Goal: Register for event/course

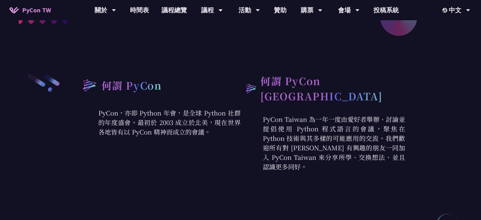
scroll to position [211, 0]
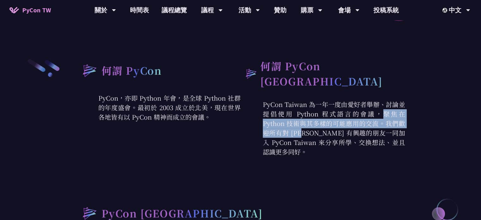
drag, startPoint x: 327, startPoint y: 115, endPoint x: 372, endPoint y: 120, distance: 45.2
click at [364, 118] on p "PyCon Taiwan 為一年一度由愛好者舉辦、討論並提倡使用 Python 程式語言的會議，聚焦在 Python 技術與其多樣的可能應用的交流。我們歡迎所…" at bounding box center [323, 128] width 164 height 57
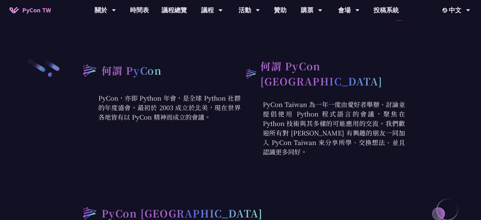
click at [359, 133] on p "PyCon Taiwan 為一年一度由愛好者舉辦、討論並提倡使用 Python 程式語言的會議，聚焦在 Python 技術與其多樣的可能應用的交流。我們歡迎所…" at bounding box center [323, 128] width 164 height 57
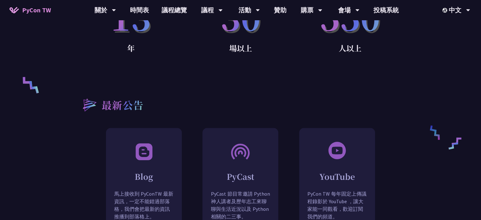
scroll to position [380, 0]
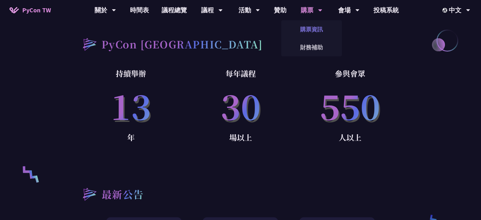
click at [312, 28] on link "購票資訊" at bounding box center [311, 29] width 61 height 15
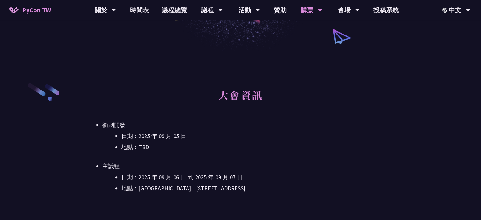
scroll to position [211, 0]
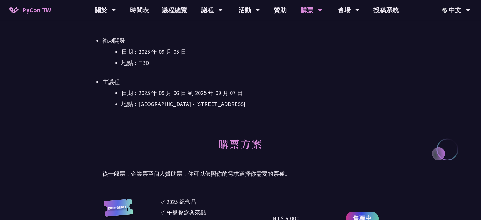
click at [292, 130] on div "大會資訊 衝刺開發 日期：[DATE] 地點：TBD 主議程 日期：[DATE] 到 [DATE] 地點：[GEOGRAPHIC_DATA] - ​[STRE…" at bounding box center [240, 64] width 276 height 133
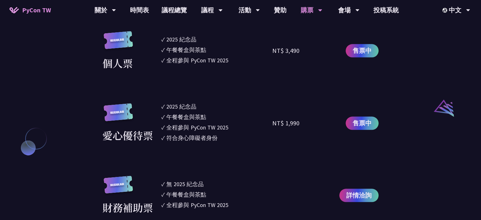
scroll to position [633, 0]
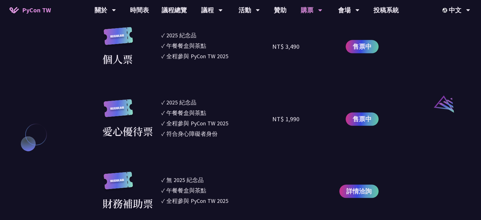
drag, startPoint x: 179, startPoint y: 124, endPoint x: 182, endPoint y: 129, distance: 6.1
click at [206, 125] on div "全程參與 PyCon TW 2025" at bounding box center [197, 123] width 62 height 9
drag, startPoint x: 178, startPoint y: 131, endPoint x: 220, endPoint y: 131, distance: 41.4
click at [207, 131] on div "符合身心障礙者身份" at bounding box center [191, 133] width 51 height 9
click at [221, 131] on li "✓ 符合身心障礙者身份" at bounding box center [216, 133] width 111 height 9
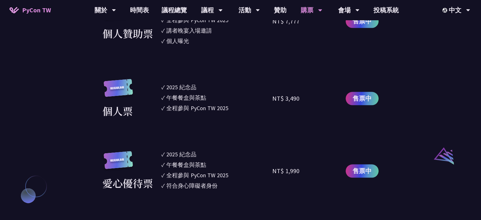
scroll to position [548, 0]
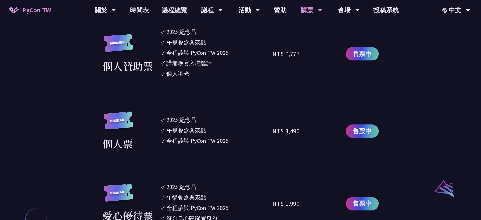
drag, startPoint x: 277, startPoint y: 131, endPoint x: 343, endPoint y: 135, distance: 66.5
click at [343, 135] on div "個人票 ✓ 2025 紀念品 ✓ 午餐餐盒與茶點 ✓ 全程參與 PyCon TW 2025 NT$ 3,490 售票中" at bounding box center [240, 131] width 276 height 40
click at [316, 132] on div "NT$ 3,490" at bounding box center [300, 131] width 56 height 40
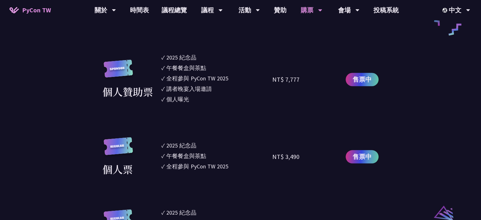
scroll to position [506, 0]
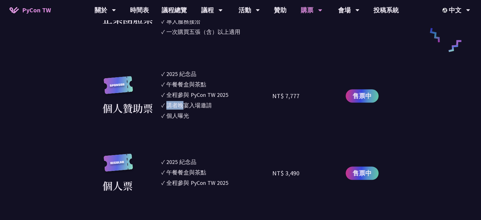
drag, startPoint x: 169, startPoint y: 105, endPoint x: 197, endPoint y: 106, distance: 27.8
click at [194, 105] on div "講者晚宴入場邀請" at bounding box center [189, 105] width 46 height 9
click at [197, 106] on div "講者晚宴入場邀請" at bounding box center [189, 105] width 46 height 9
drag, startPoint x: 169, startPoint y: 117, endPoint x: 194, endPoint y: 116, distance: 25.3
click at [187, 116] on div "個人曝光" at bounding box center [177, 115] width 23 height 9
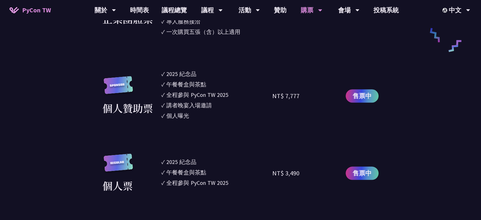
click at [194, 116] on li "✓ 個人曝光" at bounding box center [216, 115] width 111 height 9
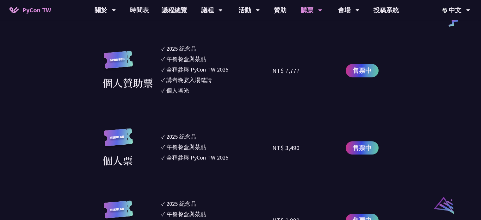
scroll to position [548, 0]
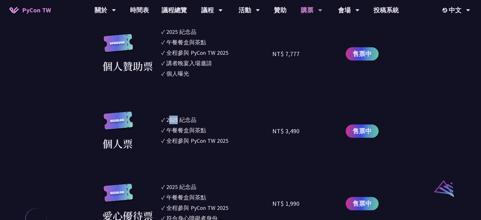
drag, startPoint x: 172, startPoint y: 117, endPoint x: 190, endPoint y: 120, distance: 18.2
click at [190, 119] on div "2025 紀念品" at bounding box center [181, 119] width 30 height 9
drag, startPoint x: 179, startPoint y: 129, endPoint x: 213, endPoint y: 131, distance: 33.6
click at [212, 130] on li "✓ 午餐餐盒與茶點" at bounding box center [216, 130] width 111 height 9
drag, startPoint x: 173, startPoint y: 140, endPoint x: 214, endPoint y: 145, distance: 41.1
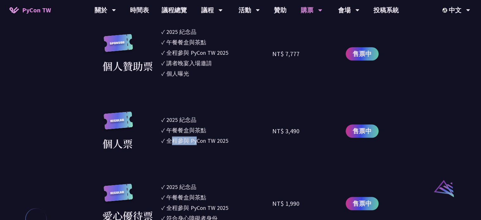
click at [210, 145] on ul "✓ 2025 [PERSON_NAME]✓ 午餐餐盒與茶點 ✓ 全程參與 PyCon TW 2025" at bounding box center [216, 131] width 111 height 40
click at [214, 145] on ul "✓ 2025 [PERSON_NAME]✓ 午餐餐盒與茶點 ✓ 全程參與 PyCon TW 2025" at bounding box center [216, 131] width 111 height 40
click at [367, 128] on span "售票中" at bounding box center [362, 130] width 19 height 9
